Goal: Task Accomplishment & Management: Manage account settings

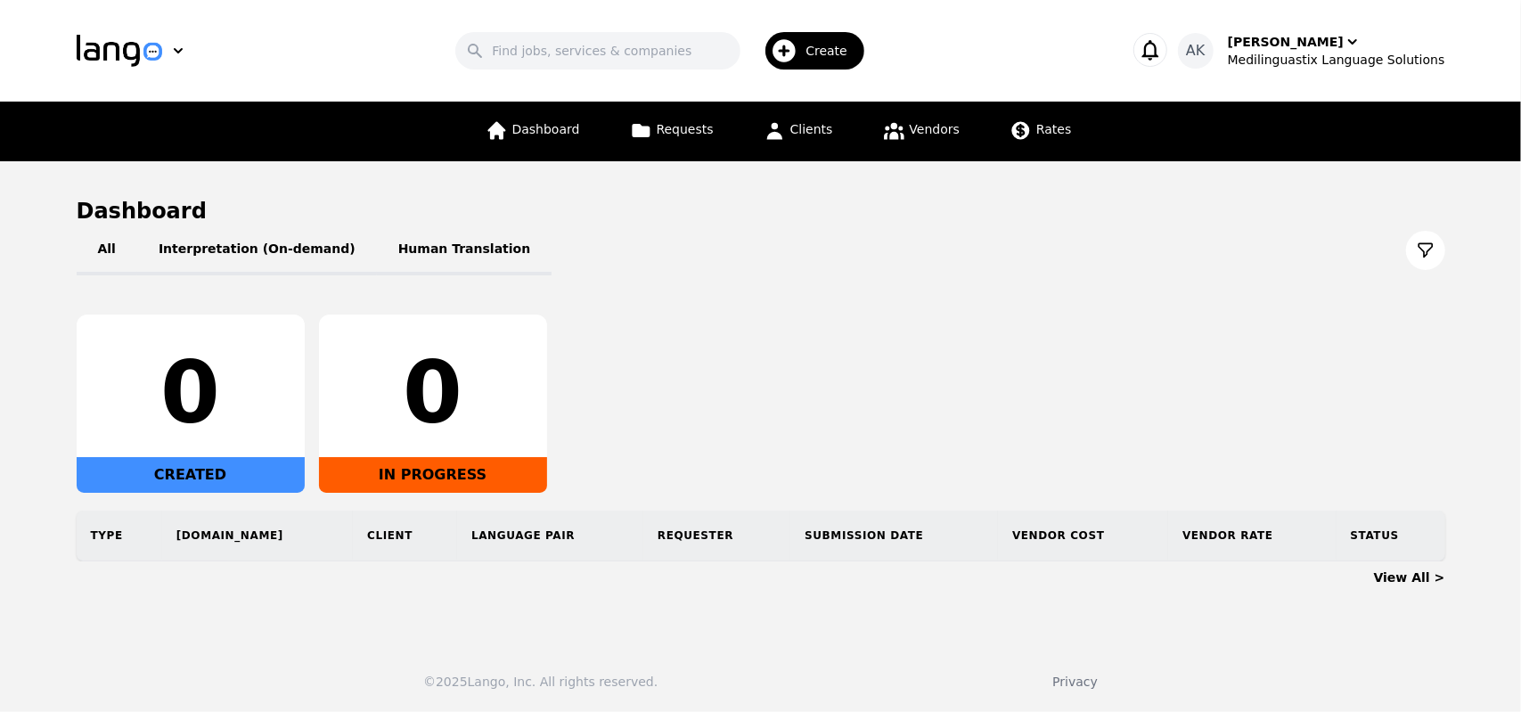
click at [1163, 47] on icon "button" at bounding box center [1150, 49] width 25 height 25
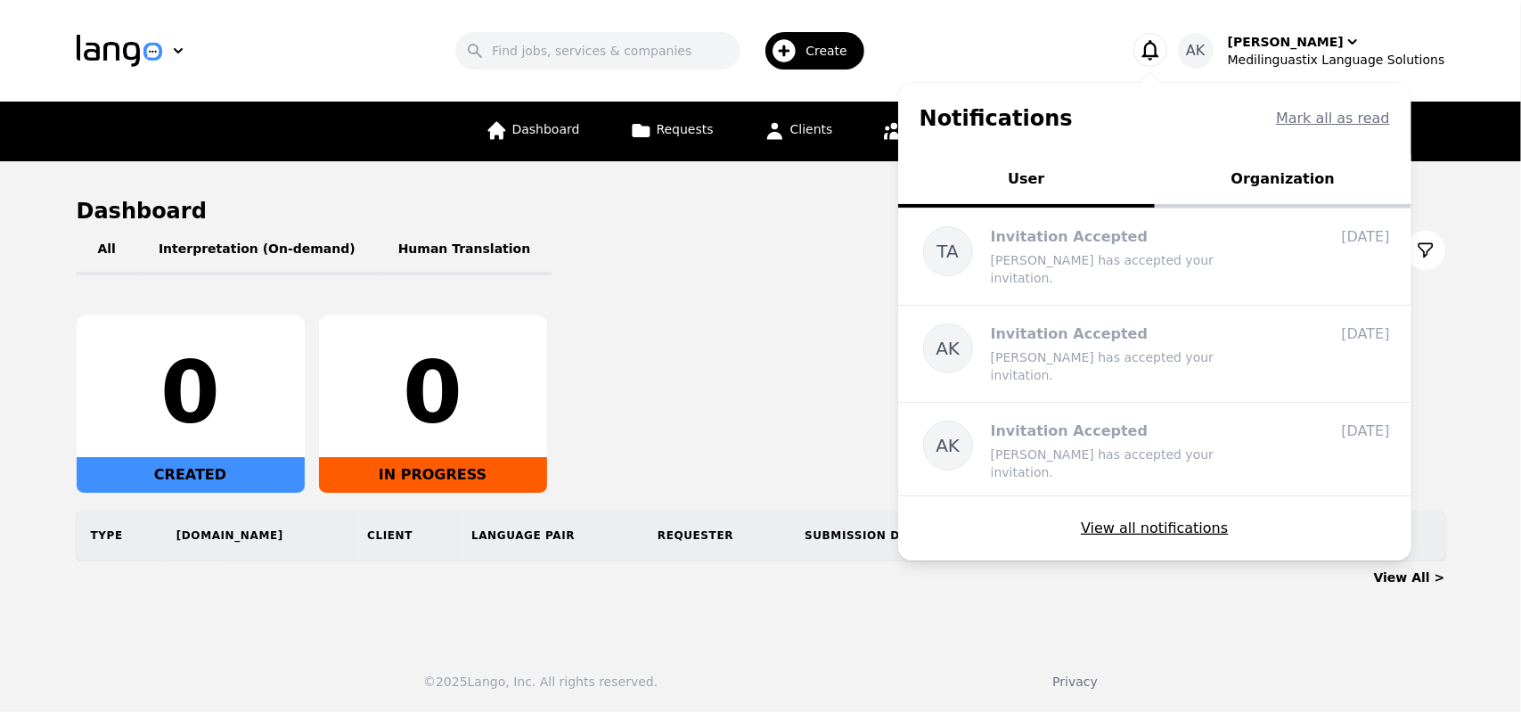
click at [1273, 186] on button "Organization" at bounding box center [1283, 180] width 257 height 53
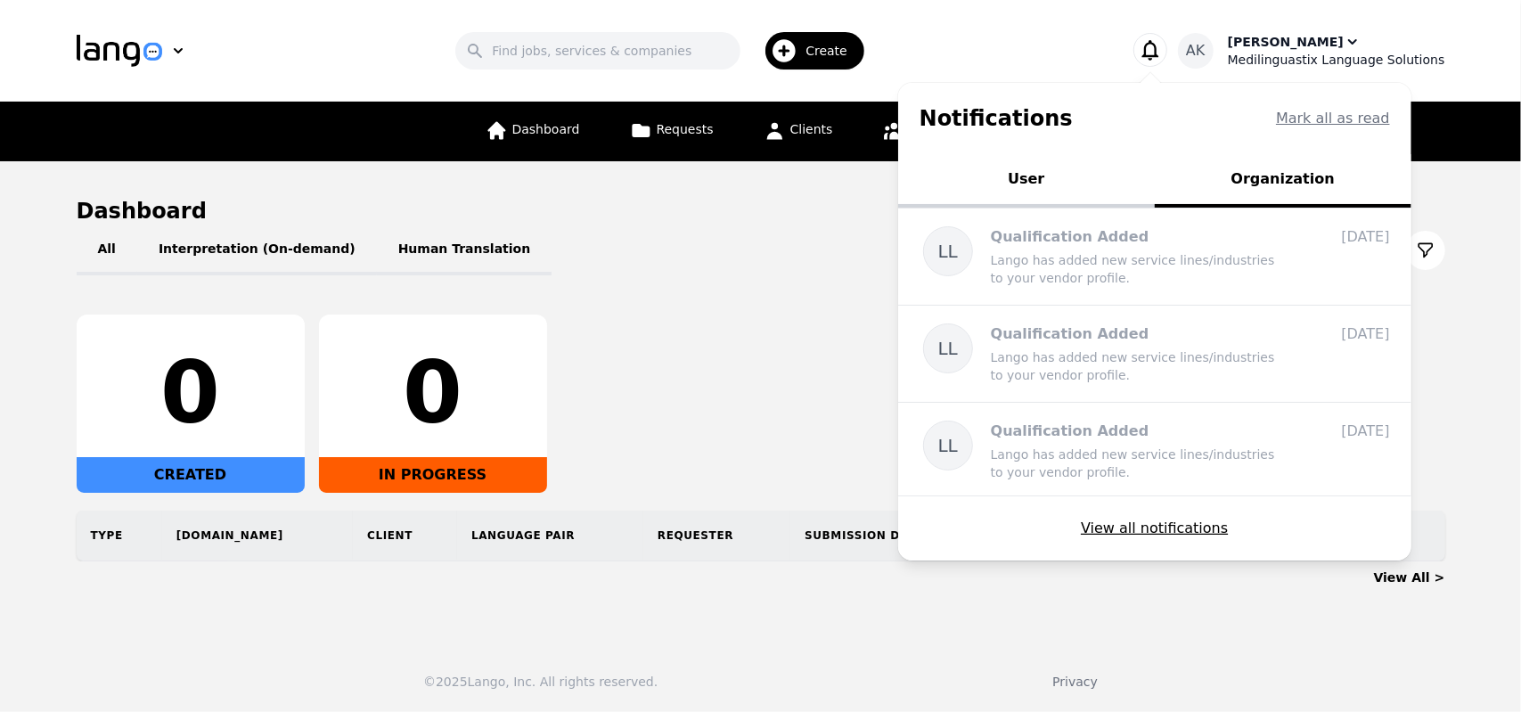
click at [1205, 55] on span "AK" at bounding box center [1195, 50] width 19 height 21
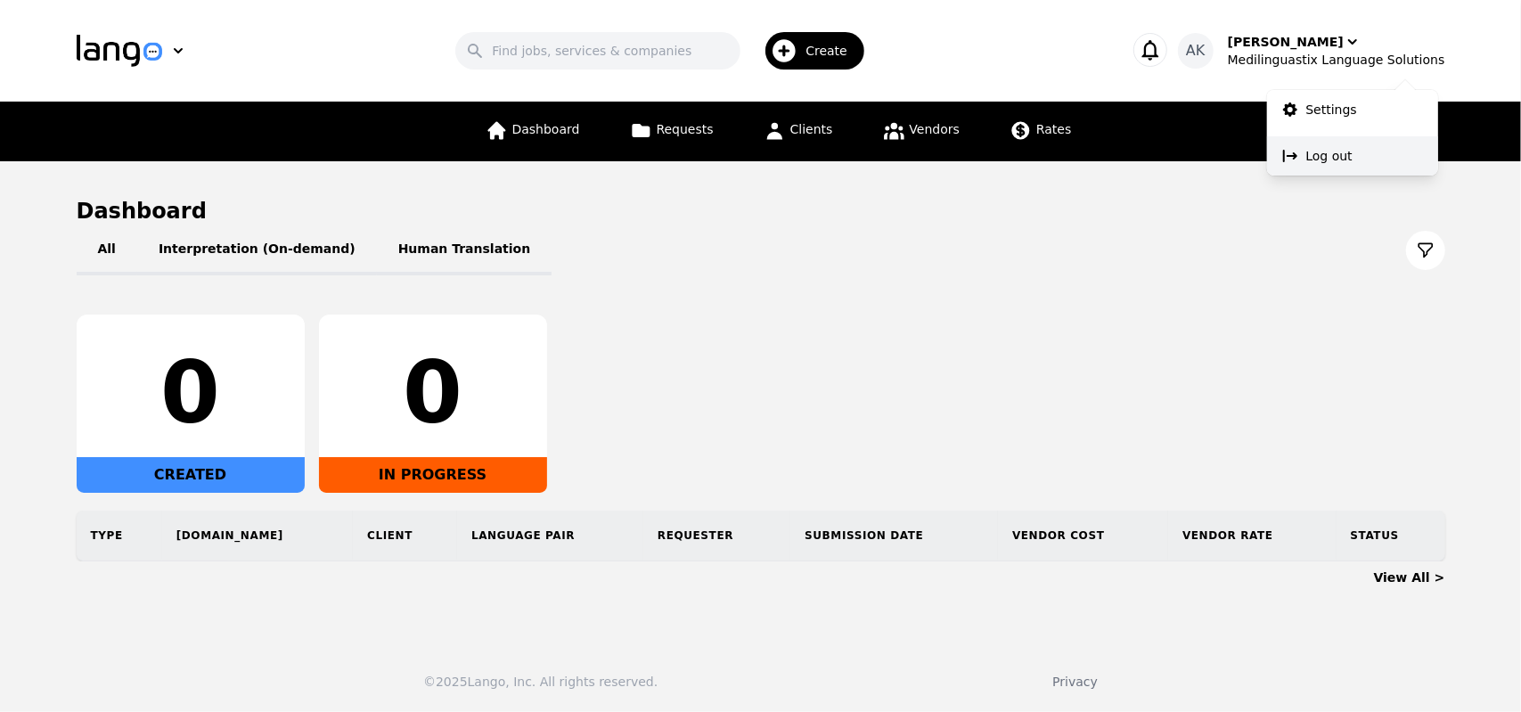
click at [1337, 155] on p "Log out" at bounding box center [1329, 156] width 46 height 18
